Goal: Information Seeking & Learning: Learn about a topic

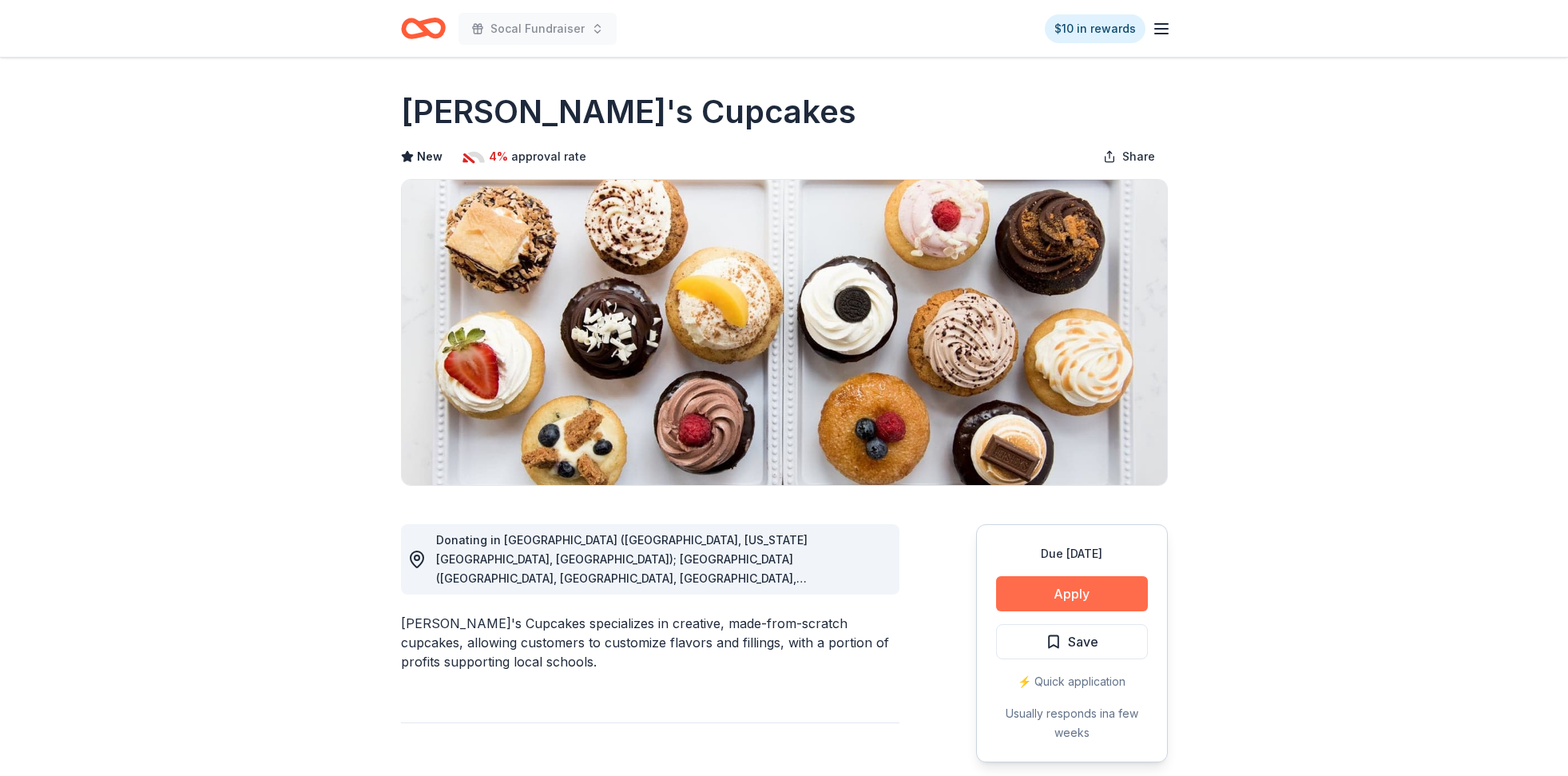
click at [1059, 597] on button "Apply" at bounding box center [1072, 593] width 152 height 35
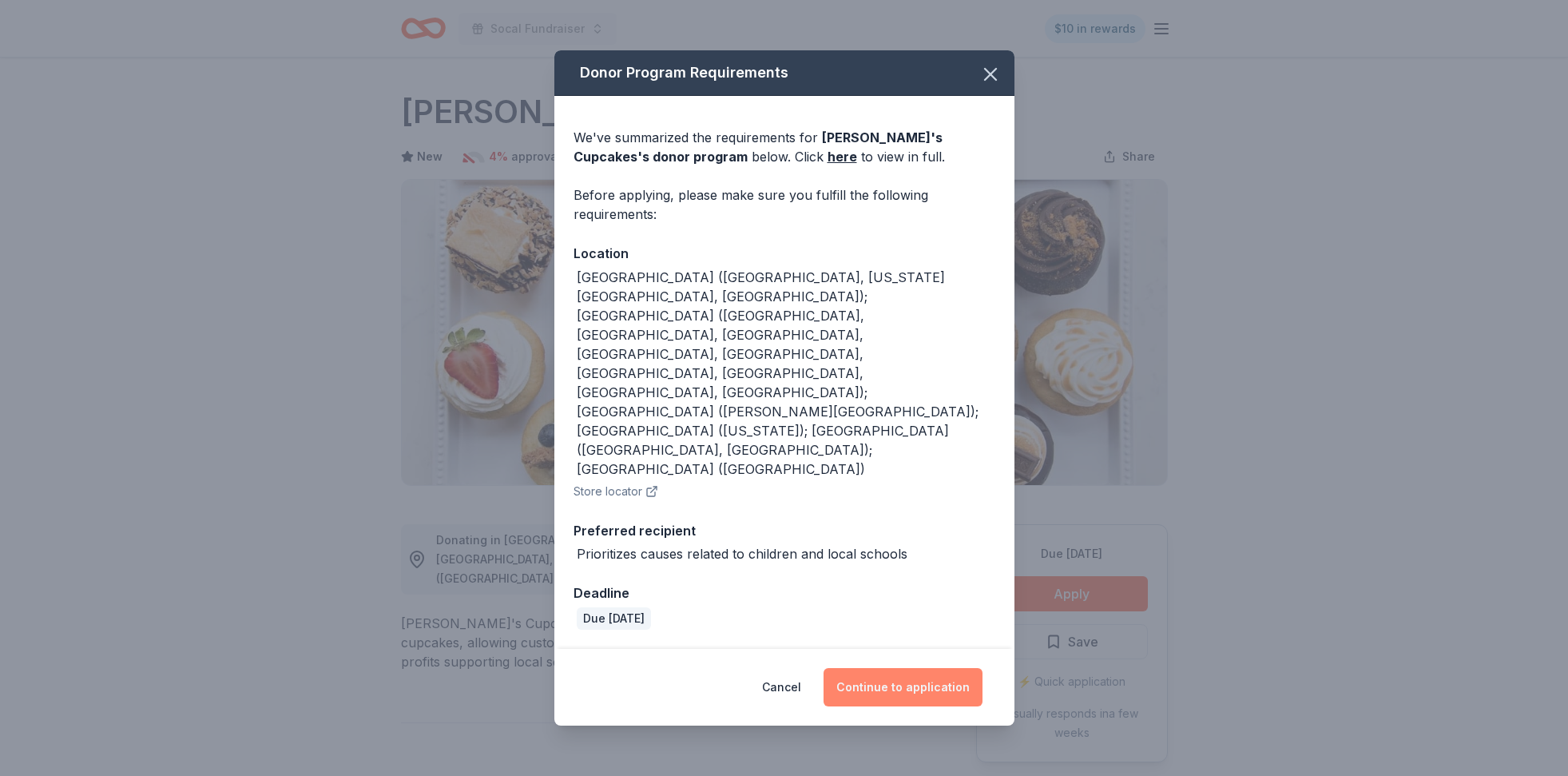
click at [896, 668] on button "Continue to application" at bounding box center [903, 687] width 159 height 38
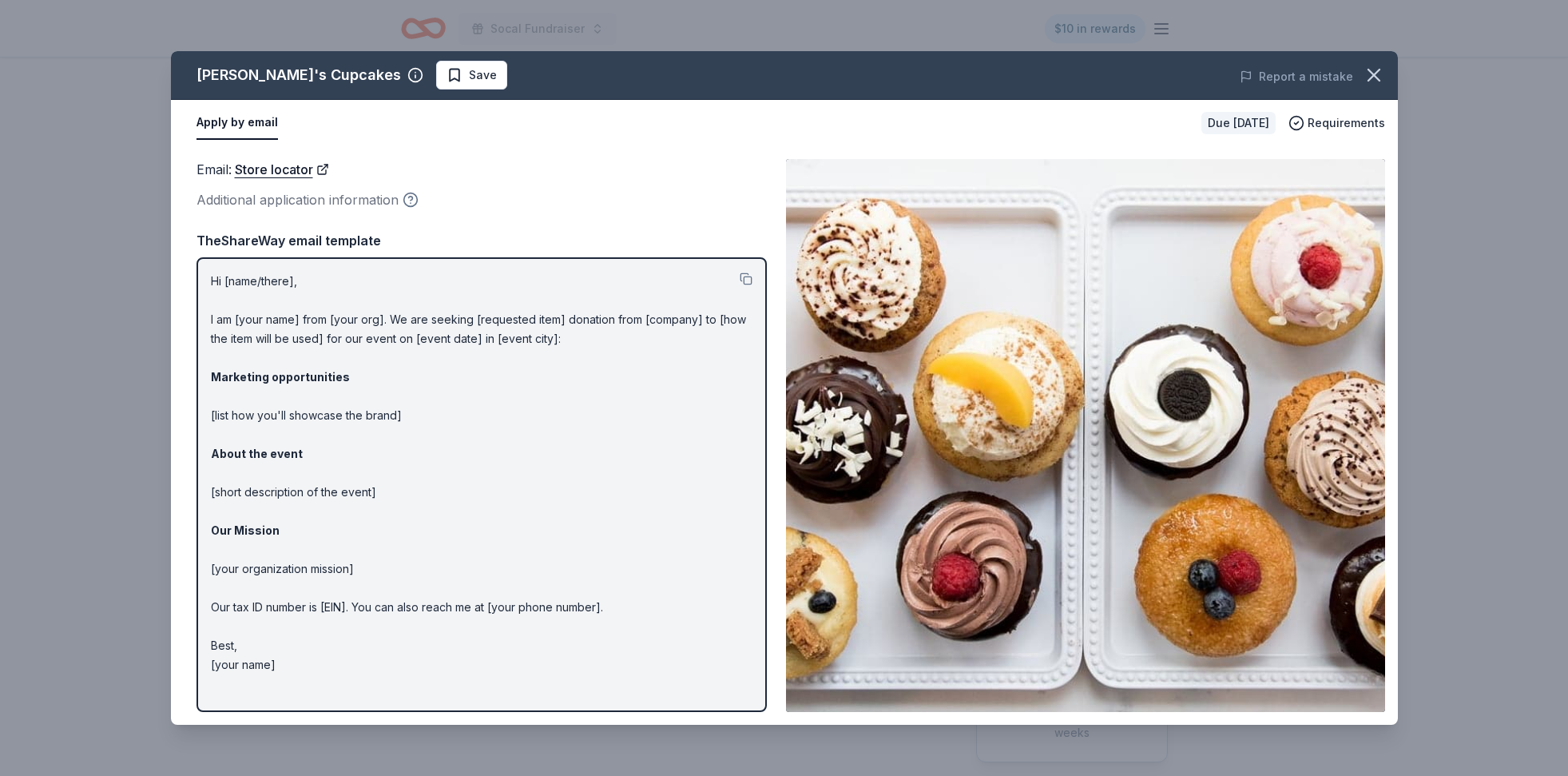
click at [408, 202] on icon "button" at bounding box center [410, 199] width 16 height 16
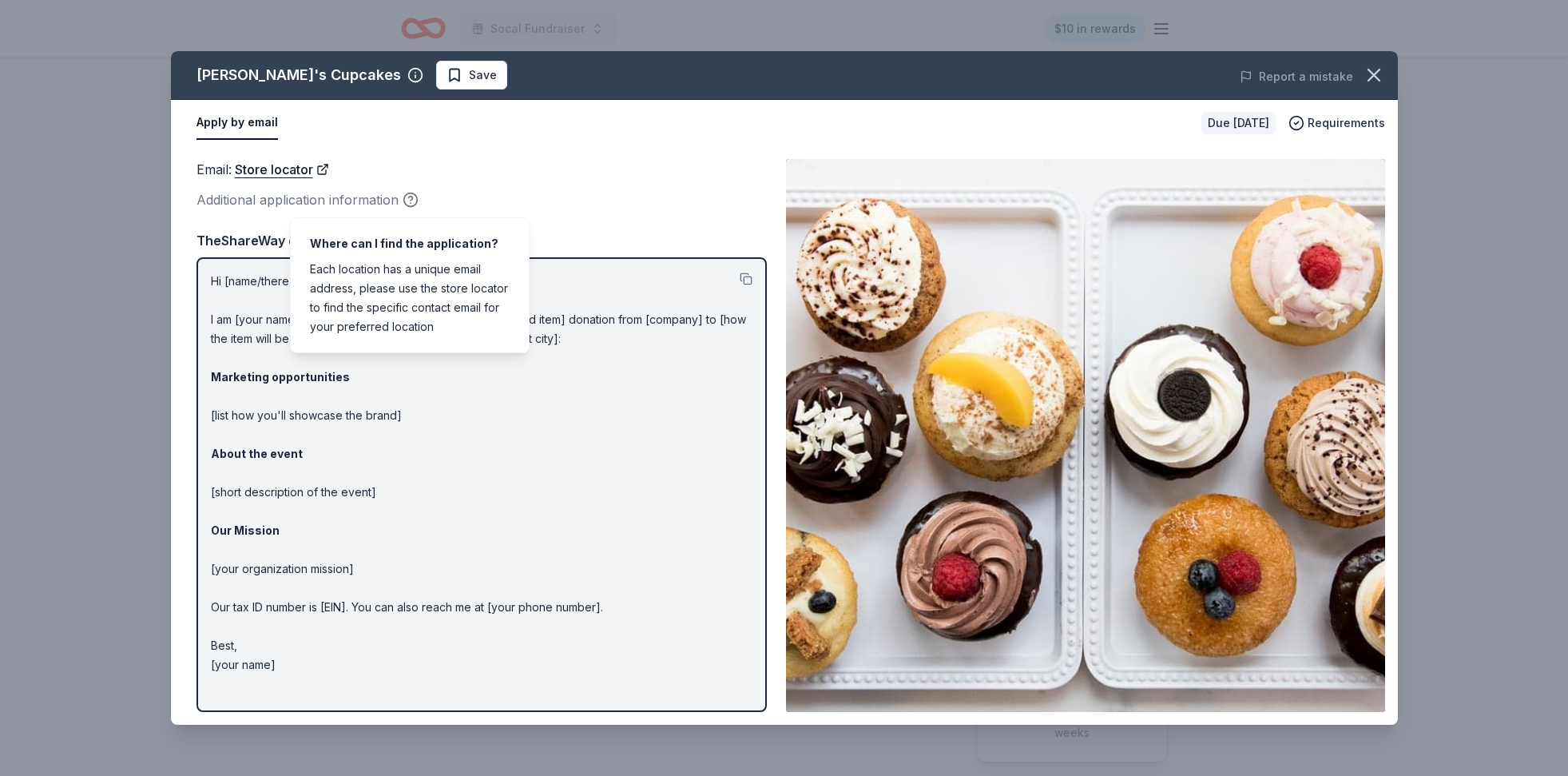
click at [404, 177] on div "Email : Store locator" at bounding box center [482, 169] width 570 height 21
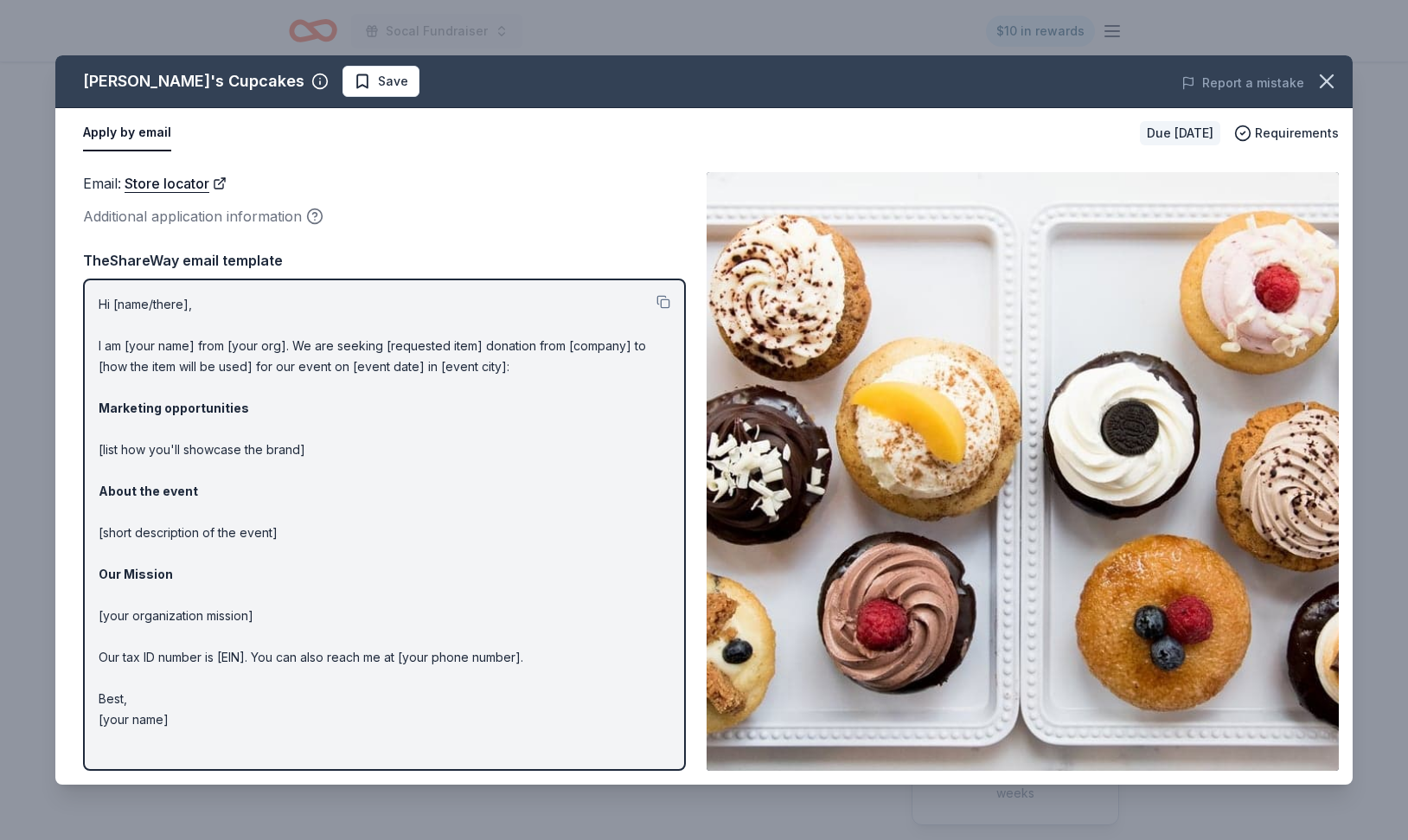
click at [496, 49] on div "[PERSON_NAME]'s Cupcakes Save Report a mistake Apply by email Due [DATE] Requir…" at bounding box center [704, 420] width 1408 height 840
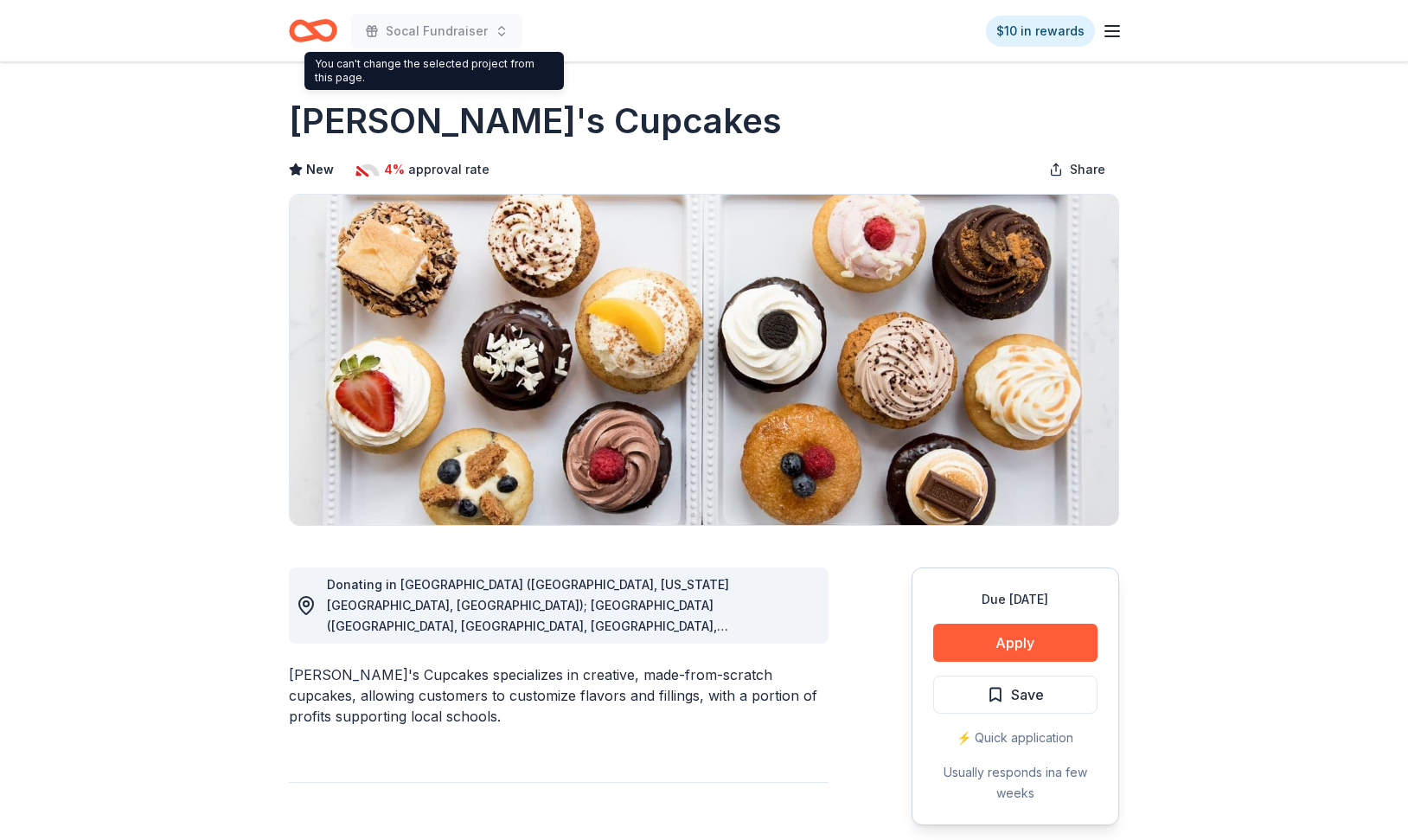
click at [324, 34] on icon "Home" at bounding box center [314, 31] width 49 height 41
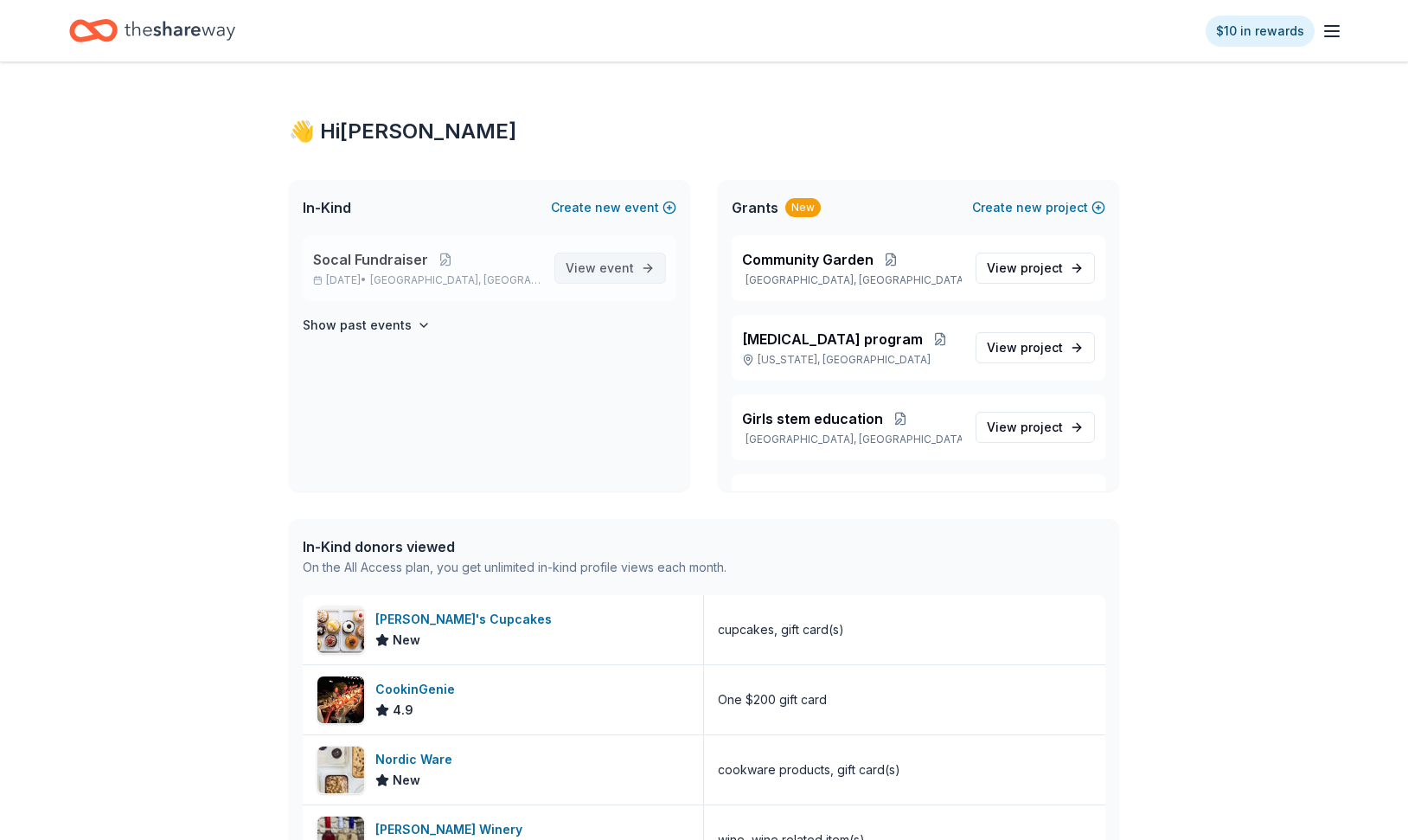
click at [597, 268] on span "View event" at bounding box center [600, 268] width 68 height 21
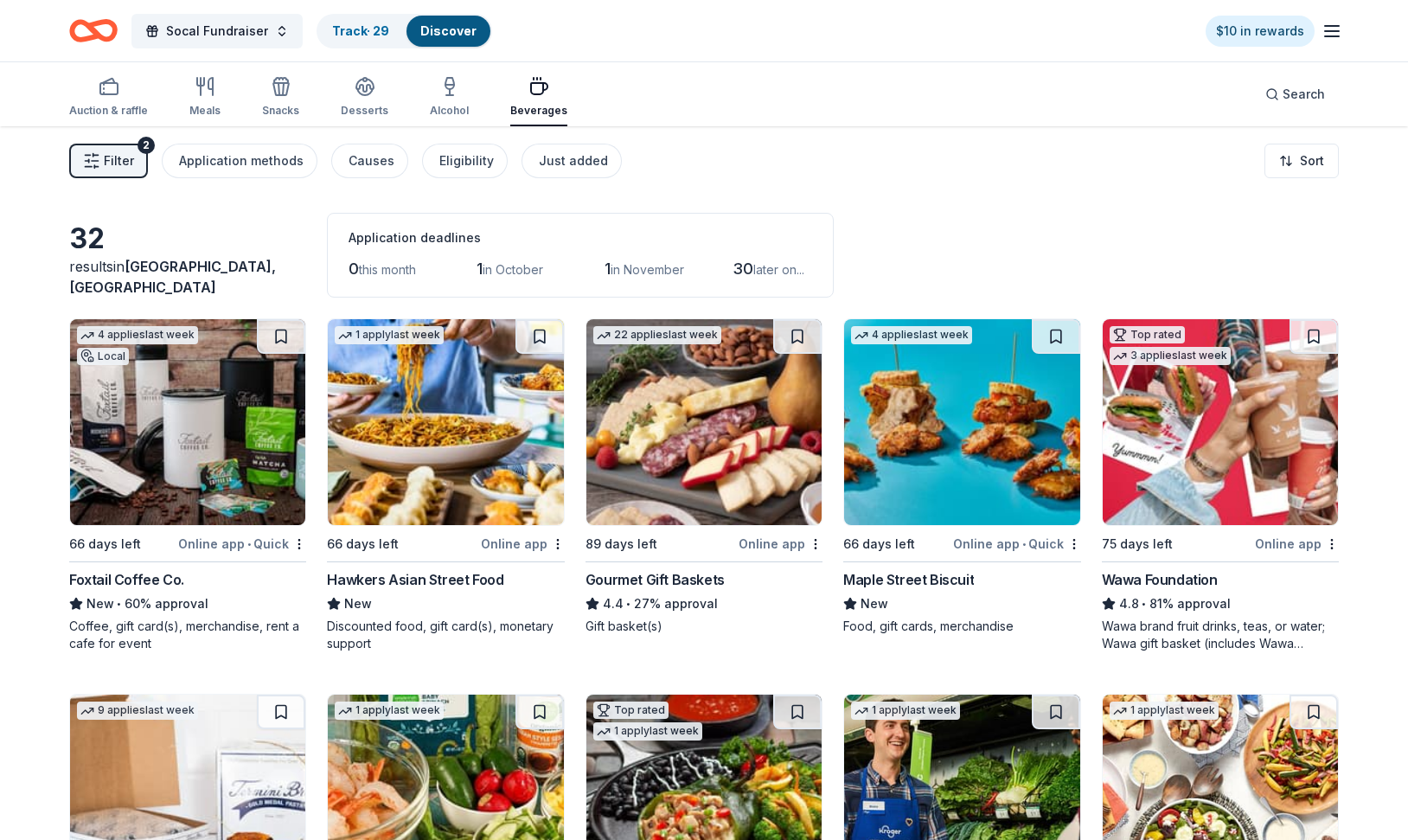
click at [110, 156] on span "Filter" at bounding box center [118, 160] width 30 height 21
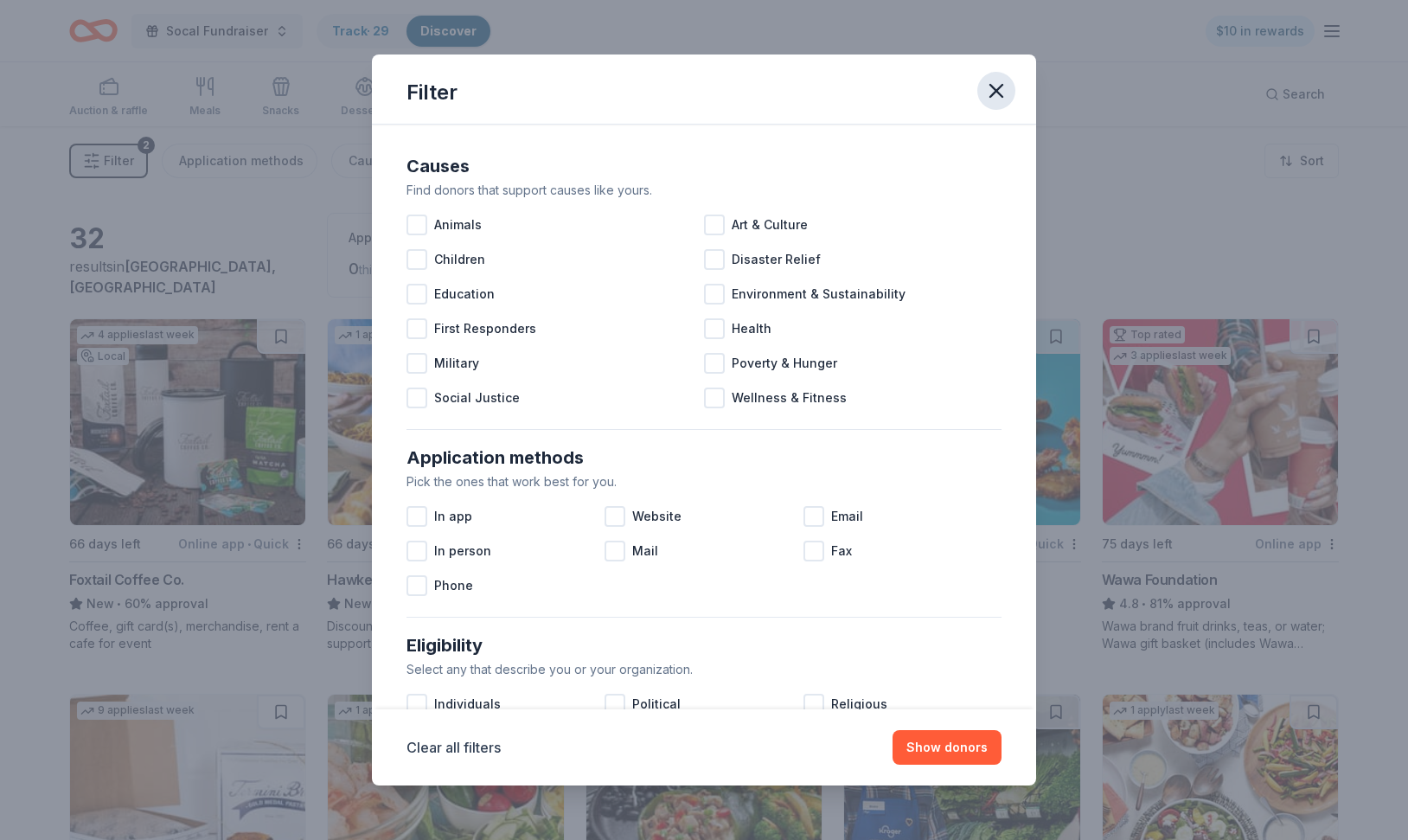
click at [991, 100] on icon "button" at bounding box center [997, 91] width 24 height 24
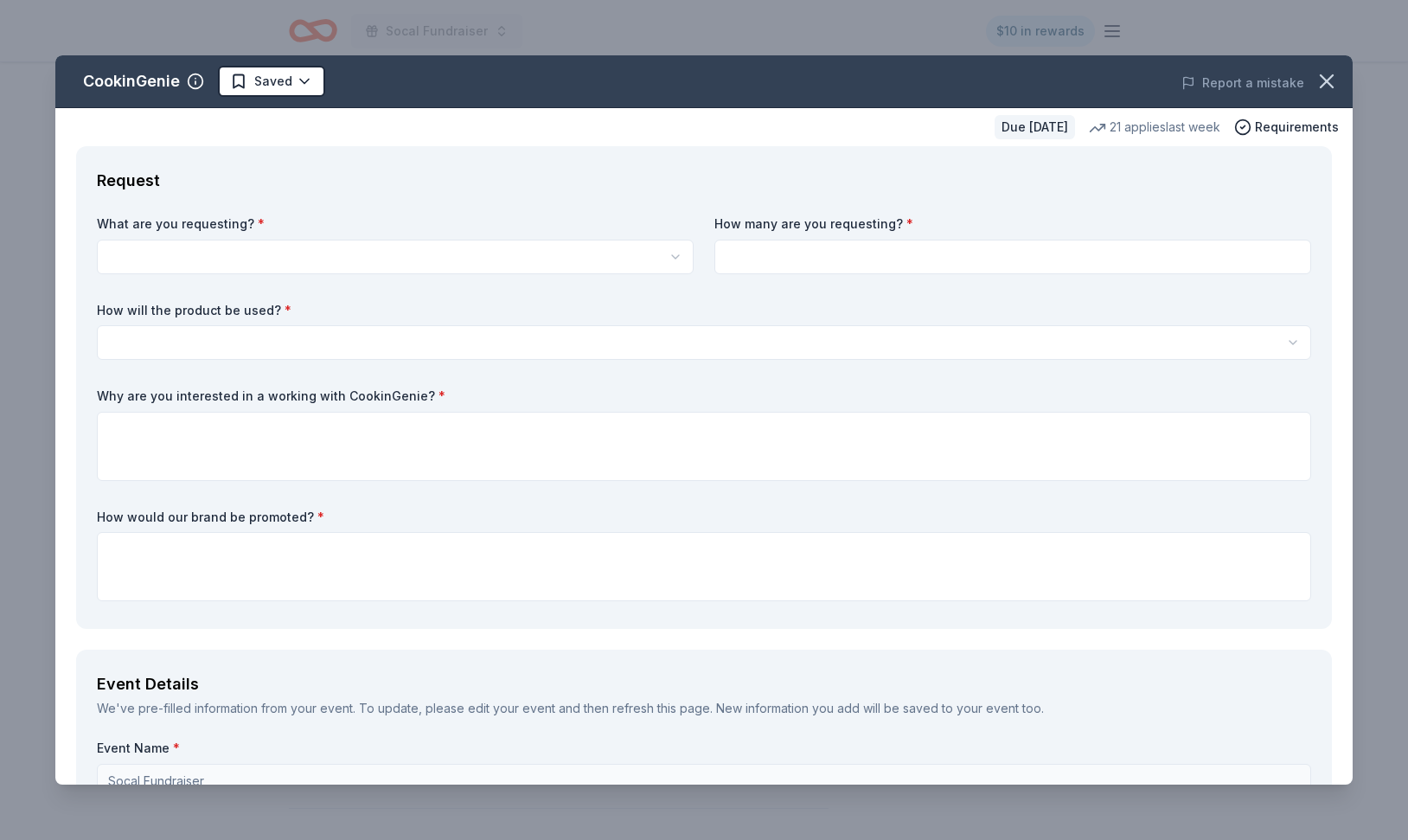
scroll to position [1196, 0]
